Goal: Check status: Check status

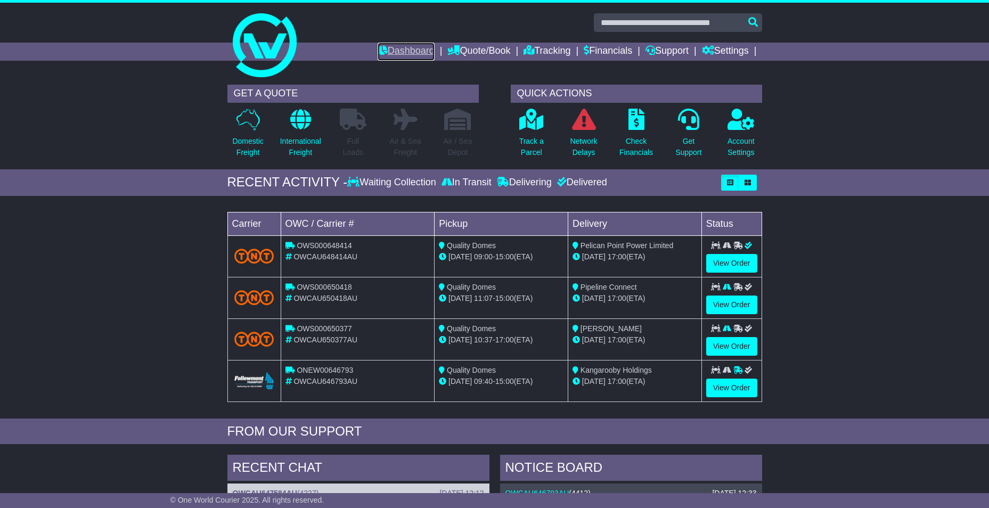
click at [388, 52] on link "Dashboard" at bounding box center [406, 52] width 57 height 18
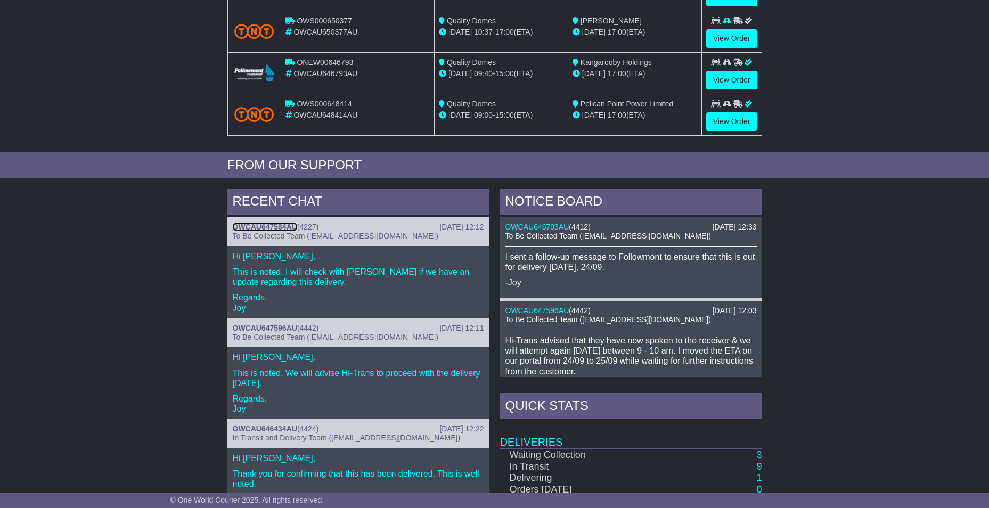
click at [272, 224] on link "OWCAU647584AU" at bounding box center [265, 227] width 64 height 9
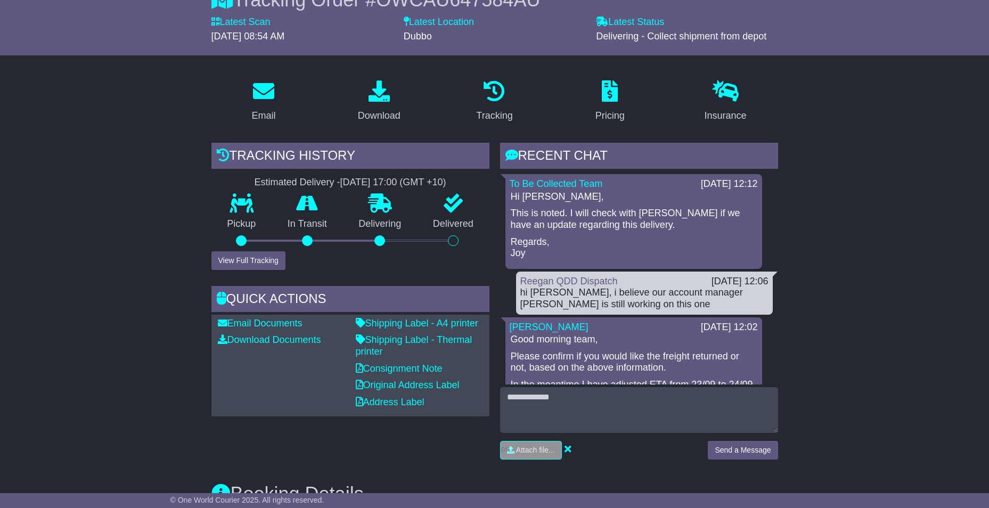
scroll to position [373, 0]
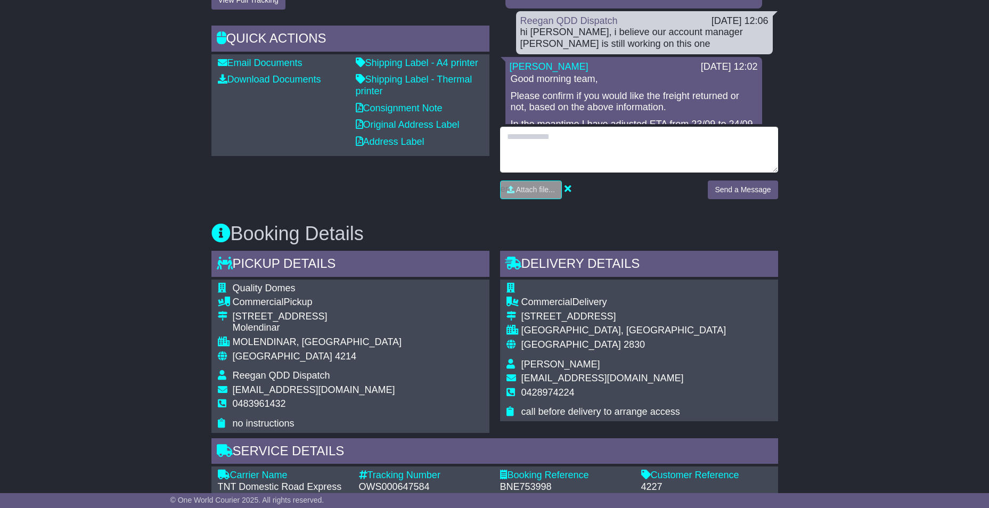
click at [584, 152] on textarea at bounding box center [639, 150] width 278 height 46
type textarea "**********"
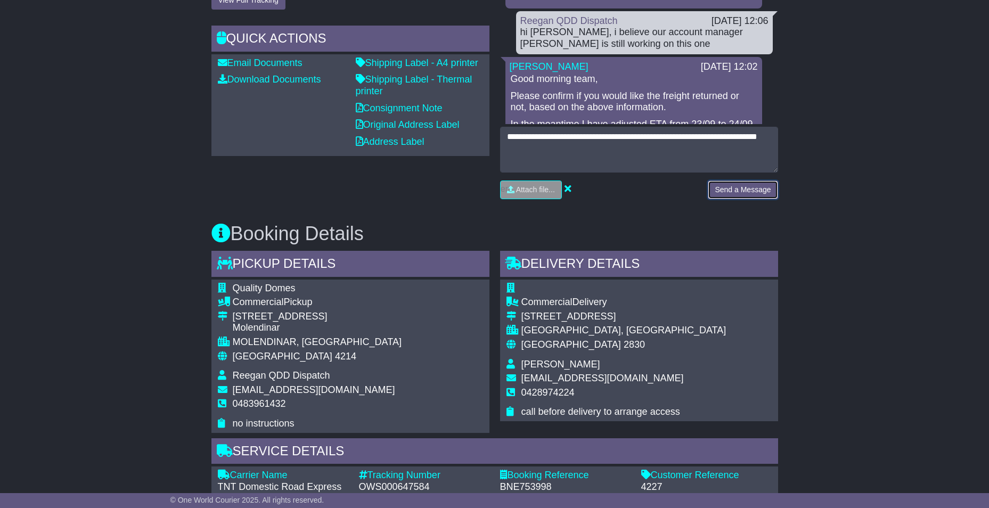
click at [747, 189] on button "Send a Message" at bounding box center [743, 190] width 70 height 19
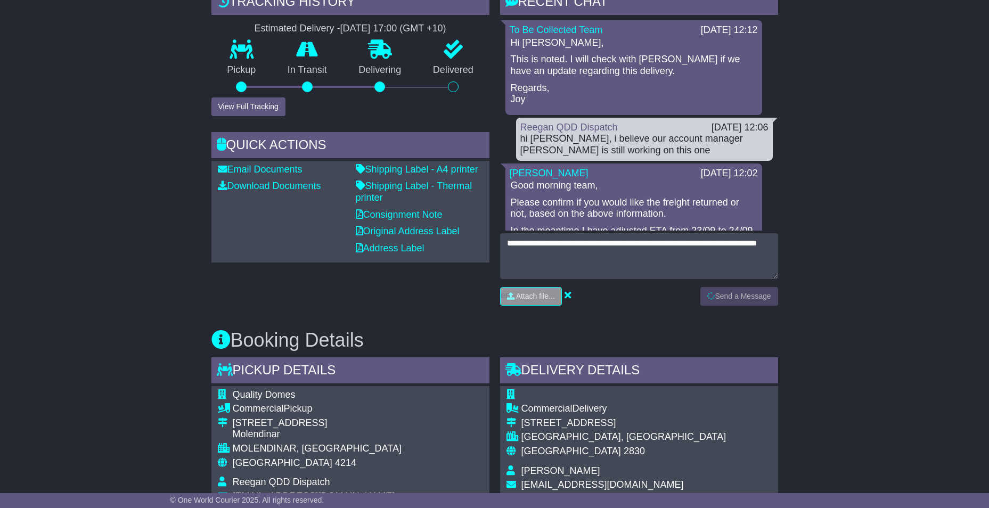
scroll to position [0, 0]
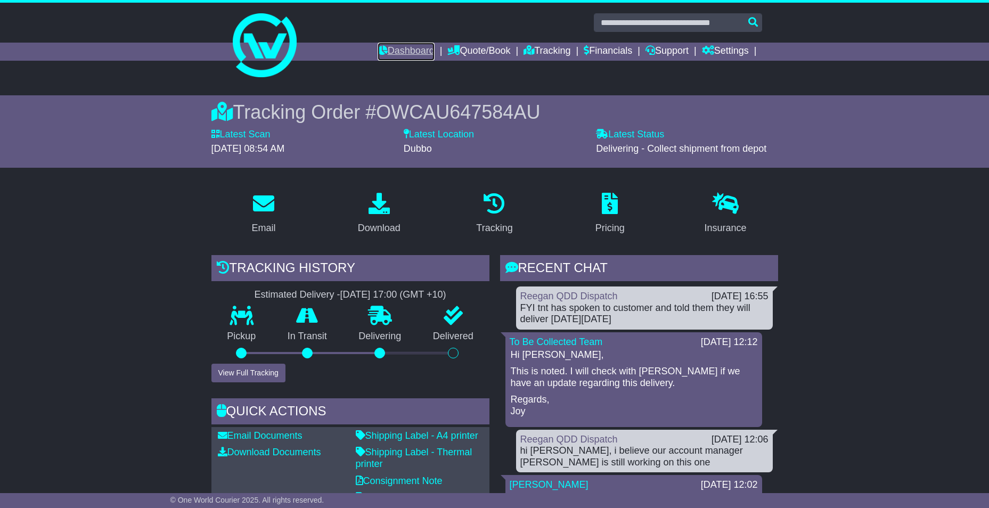
click at [405, 52] on link "Dashboard" at bounding box center [406, 52] width 57 height 18
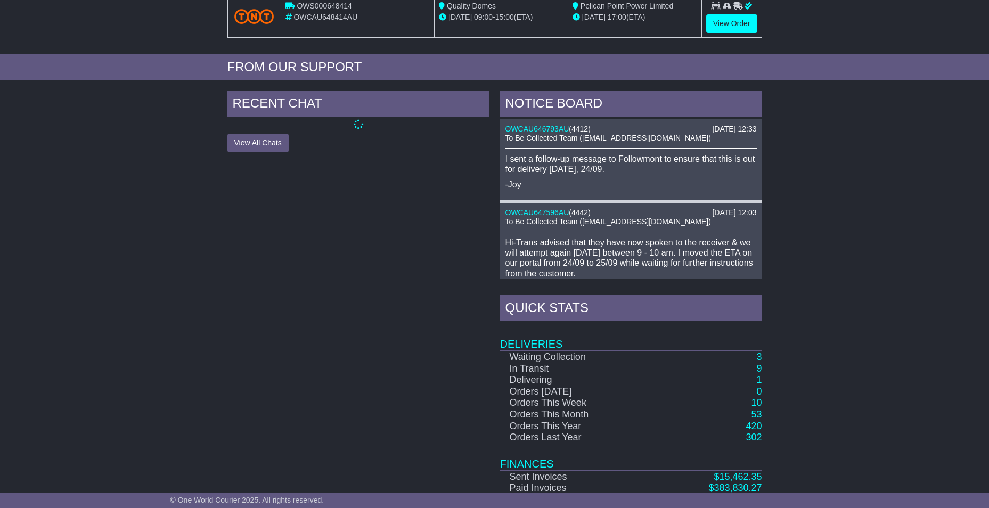
scroll to position [373, 0]
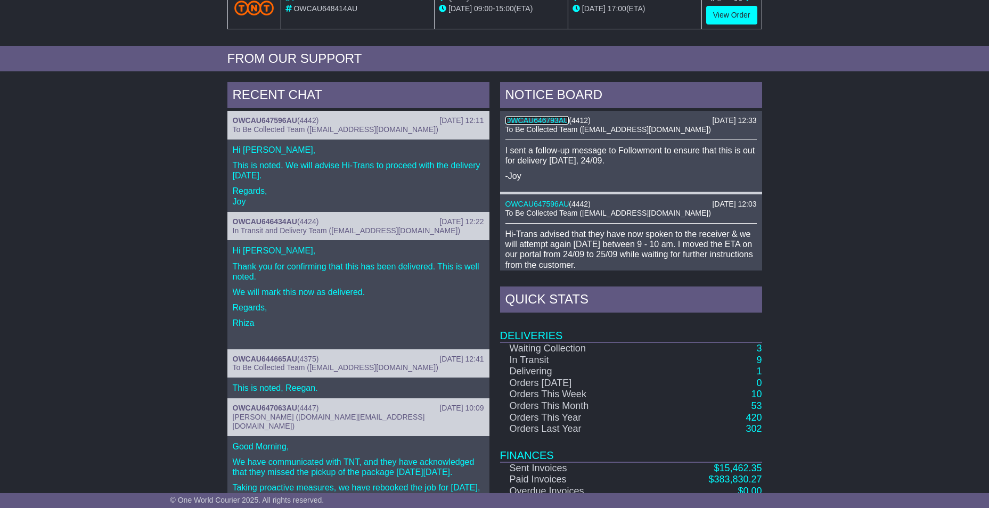
click at [542, 120] on link "OWCAU646793AU" at bounding box center [537, 120] width 64 height 9
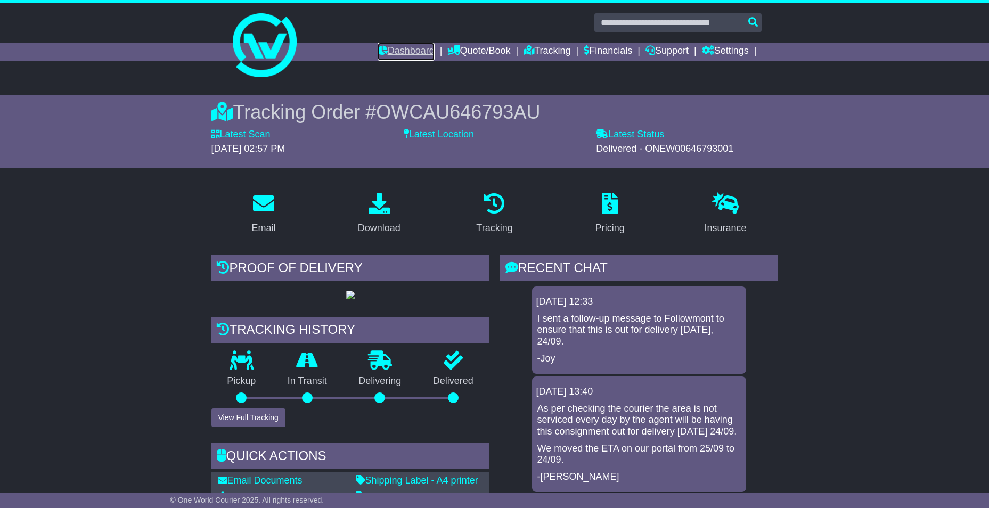
click at [401, 52] on link "Dashboard" at bounding box center [406, 52] width 57 height 18
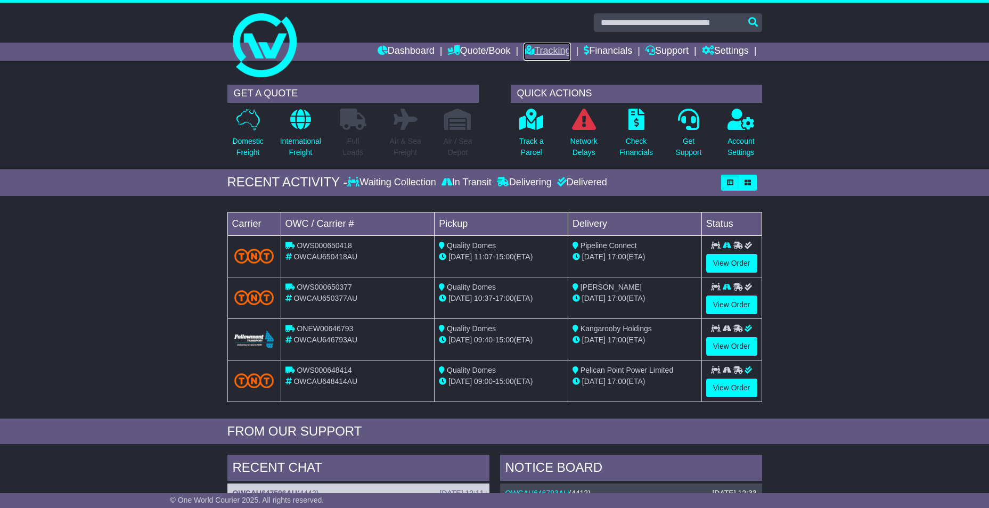
click at [532, 49] on link "Tracking" at bounding box center [547, 52] width 47 height 18
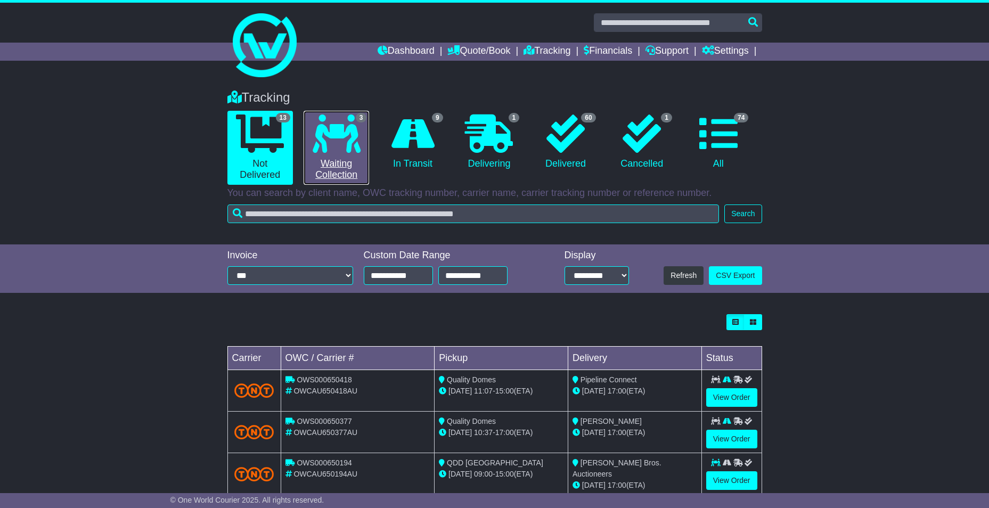
click at [340, 148] on icon at bounding box center [337, 134] width 48 height 38
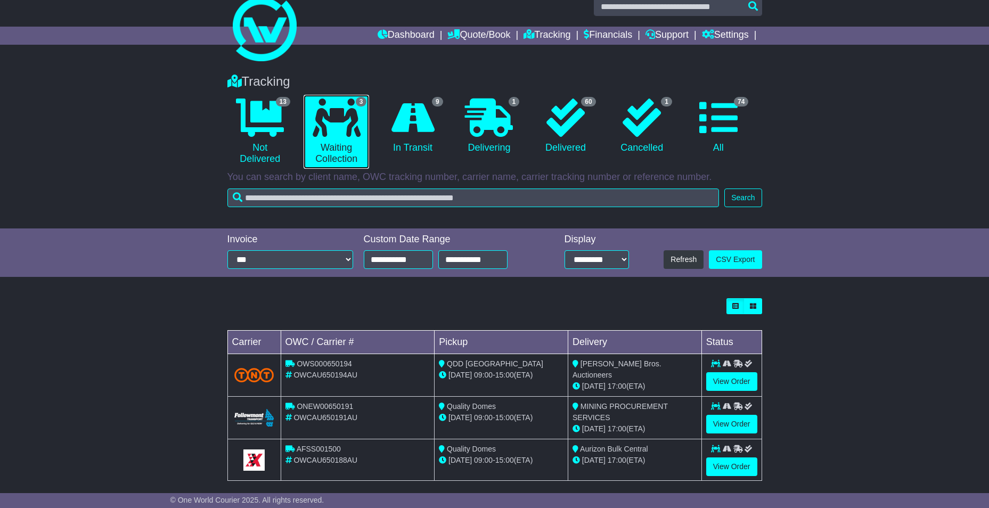
scroll to position [24, 0]
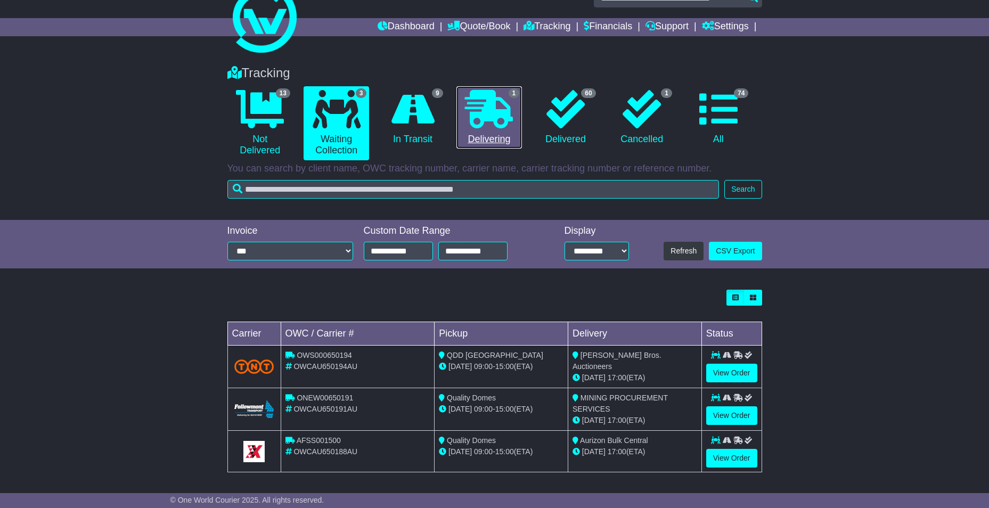
click at [494, 113] on icon at bounding box center [489, 109] width 48 height 38
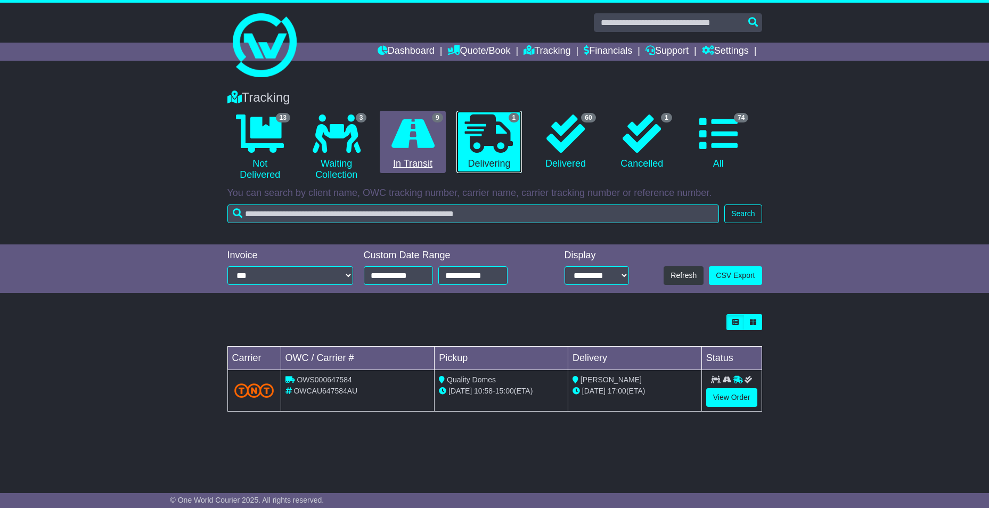
scroll to position [0, 0]
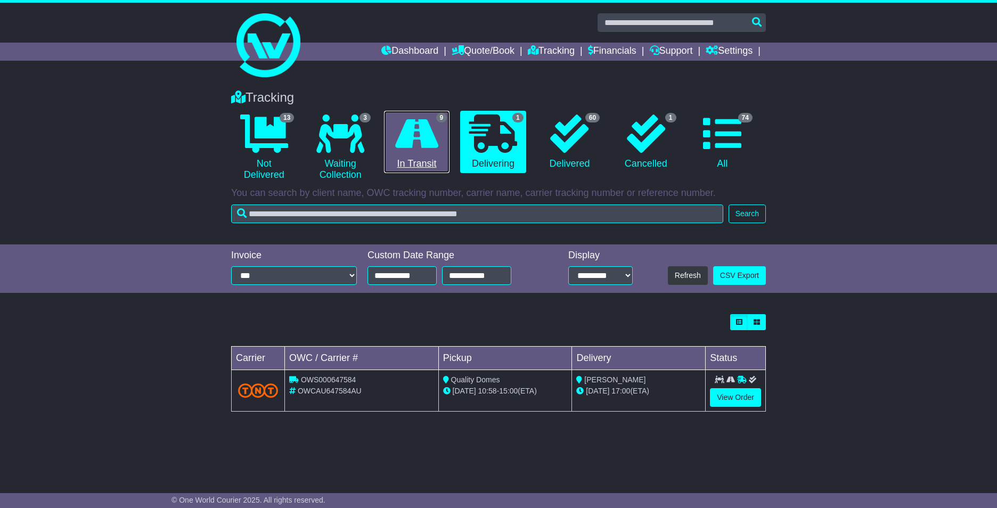
click at [425, 151] on icon at bounding box center [416, 134] width 43 height 38
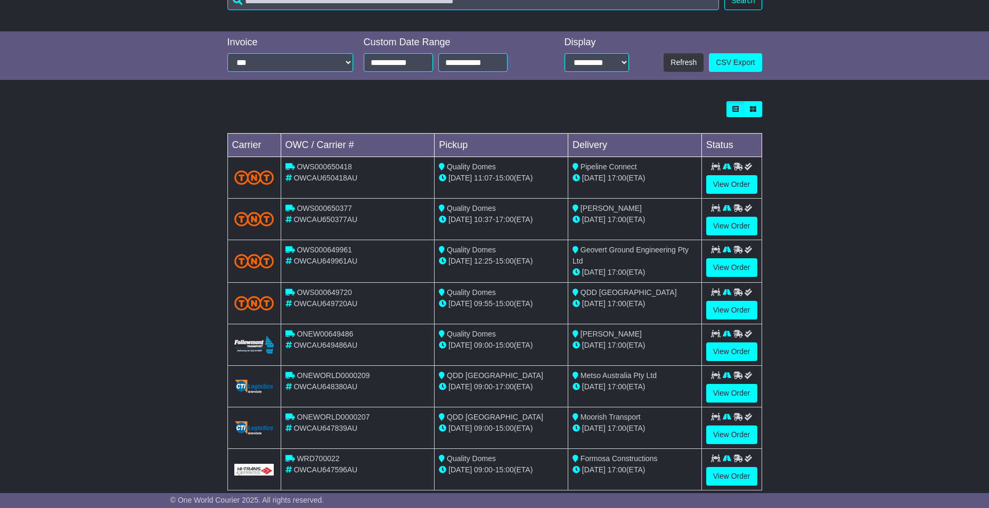
scroll to position [266, 0]
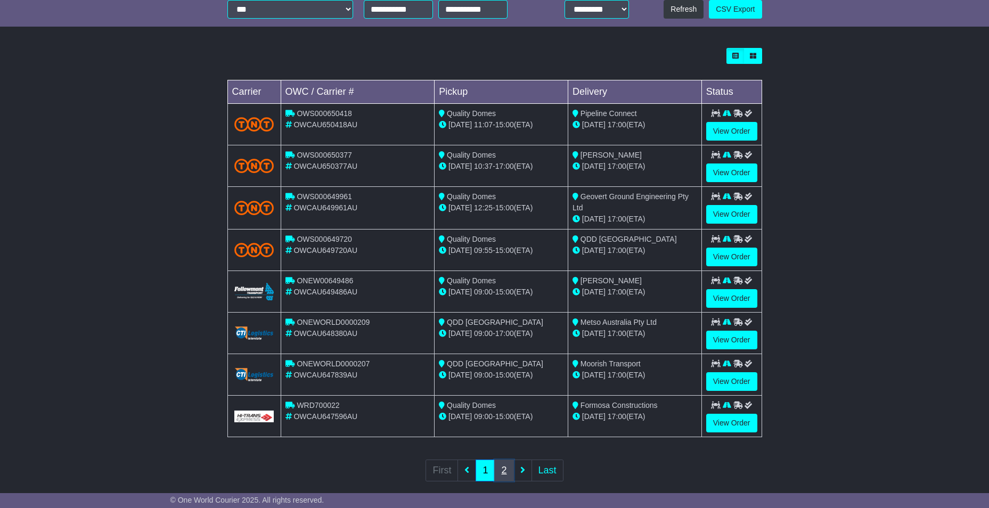
click at [500, 469] on link "2" at bounding box center [503, 471] width 19 height 22
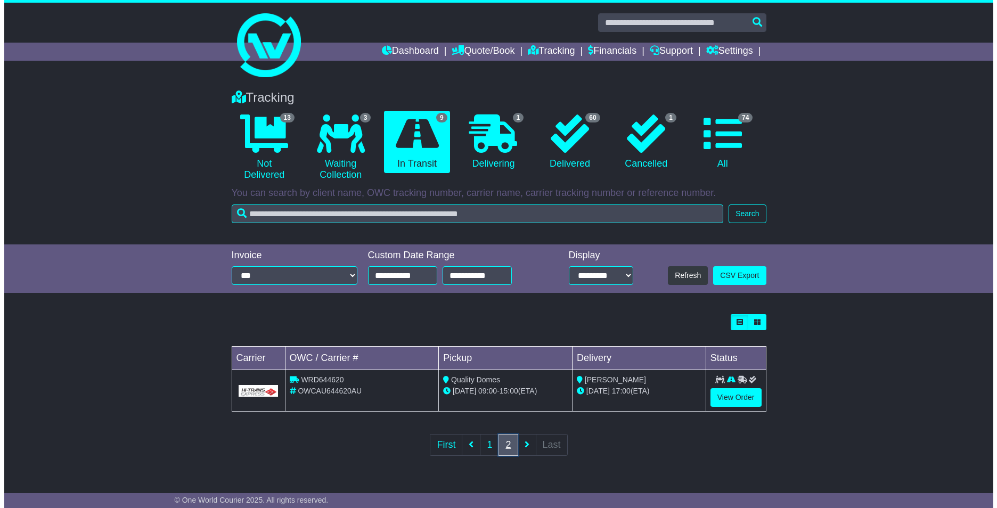
scroll to position [0, 0]
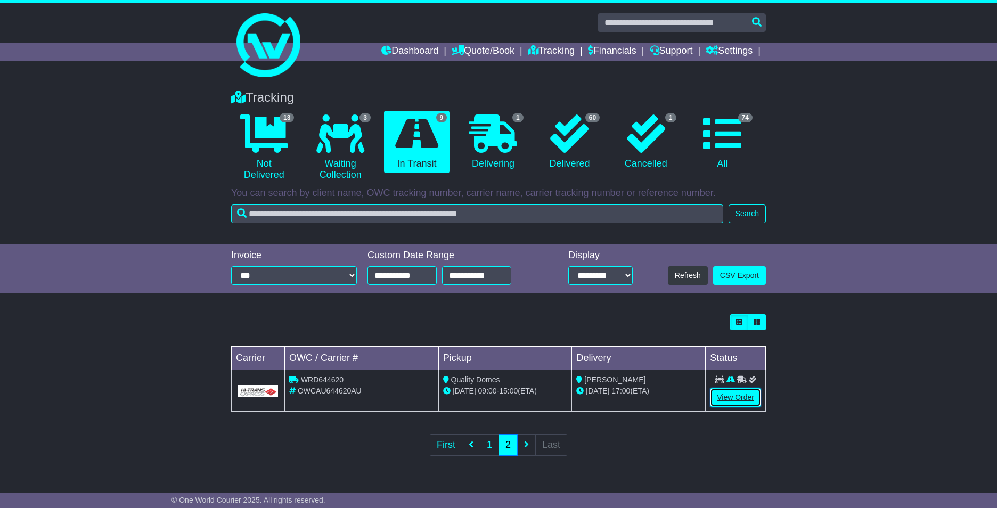
click at [722, 395] on link "View Order" at bounding box center [735, 397] width 51 height 19
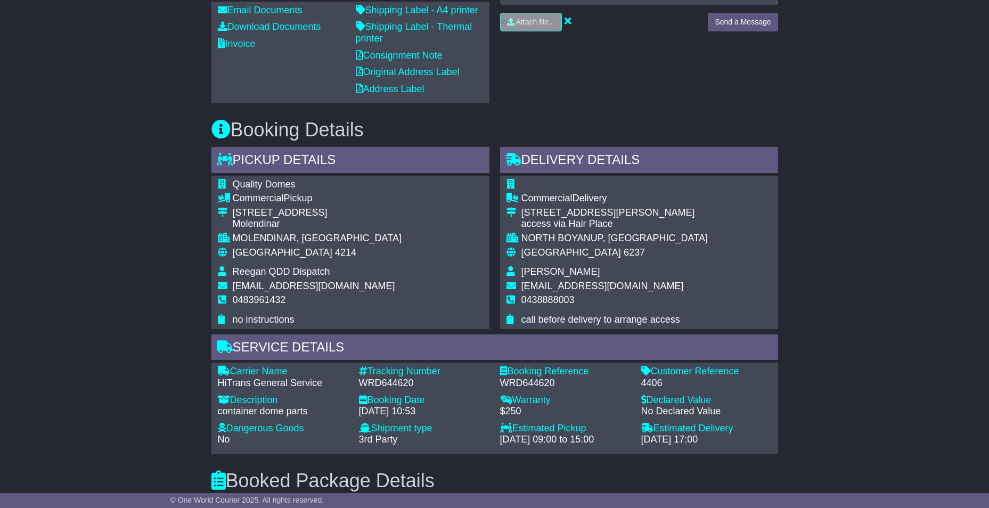
scroll to position [426, 0]
click at [550, 296] on span "0438888003" at bounding box center [547, 299] width 53 height 11
copy span "0438888003"
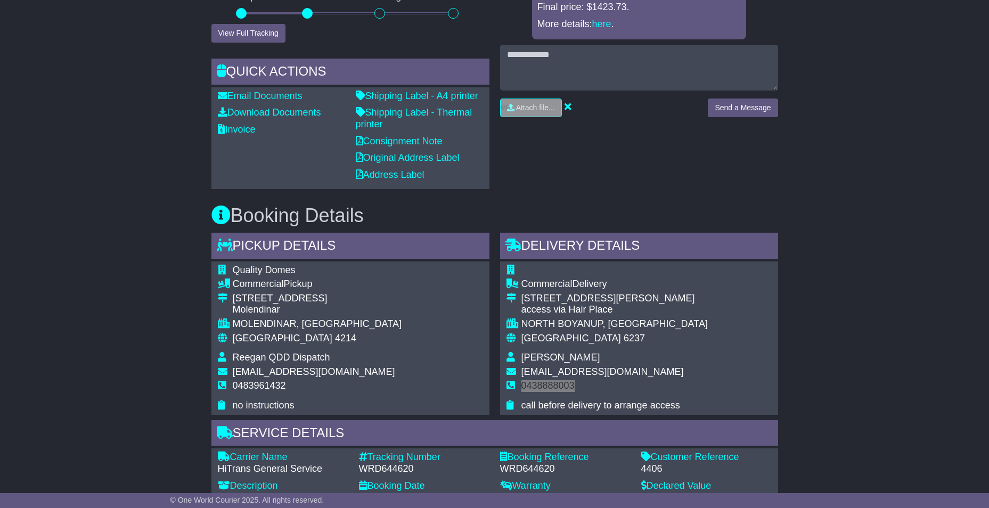
scroll to position [320, 0]
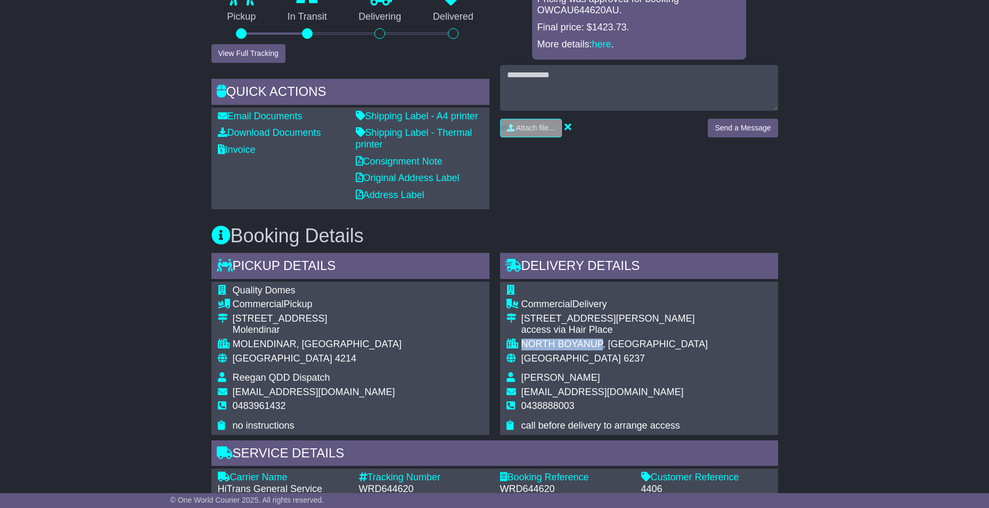
drag, startPoint x: 597, startPoint y: 345, endPoint x: 516, endPoint y: 344, distance: 80.4
click at [516, 344] on tr "NORTH BOYANUP, [GEOGRAPHIC_DATA]" at bounding box center [606, 346] width 201 height 14
drag, startPoint x: 516, startPoint y: 344, endPoint x: 548, endPoint y: 343, distance: 32.0
copy tr "NORTH BOYANUP"
